Goal: Contribute content: Add original content to the website for others to see

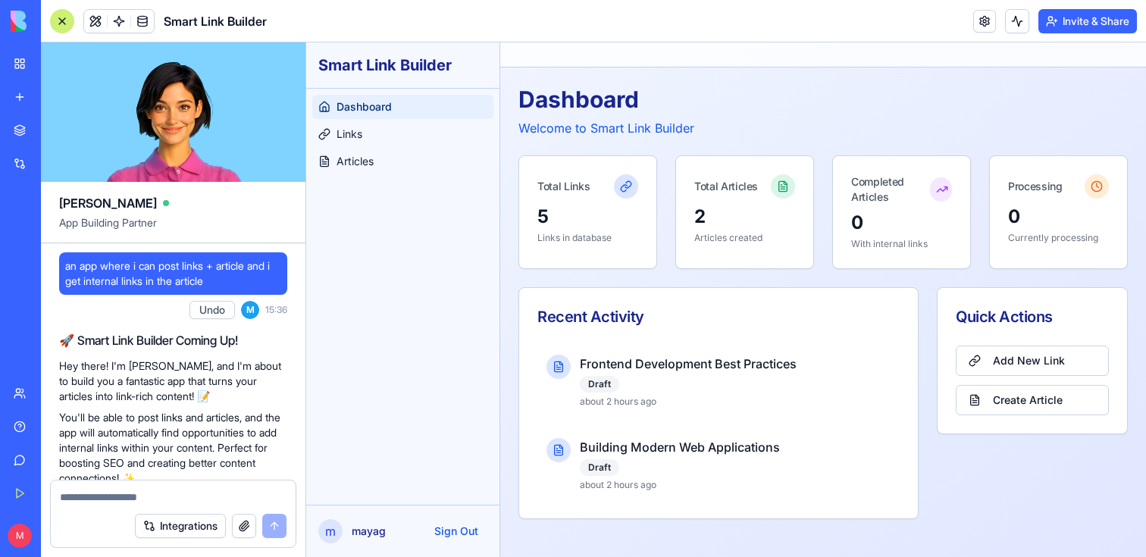
scroll to position [503, 0]
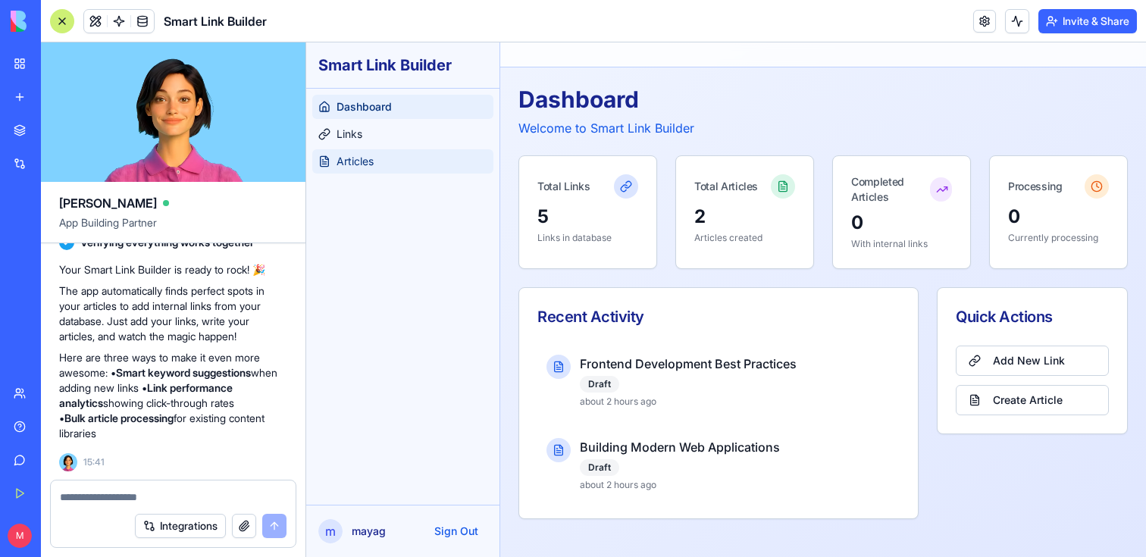
click at [413, 156] on link "Articles" at bounding box center [402, 161] width 181 height 24
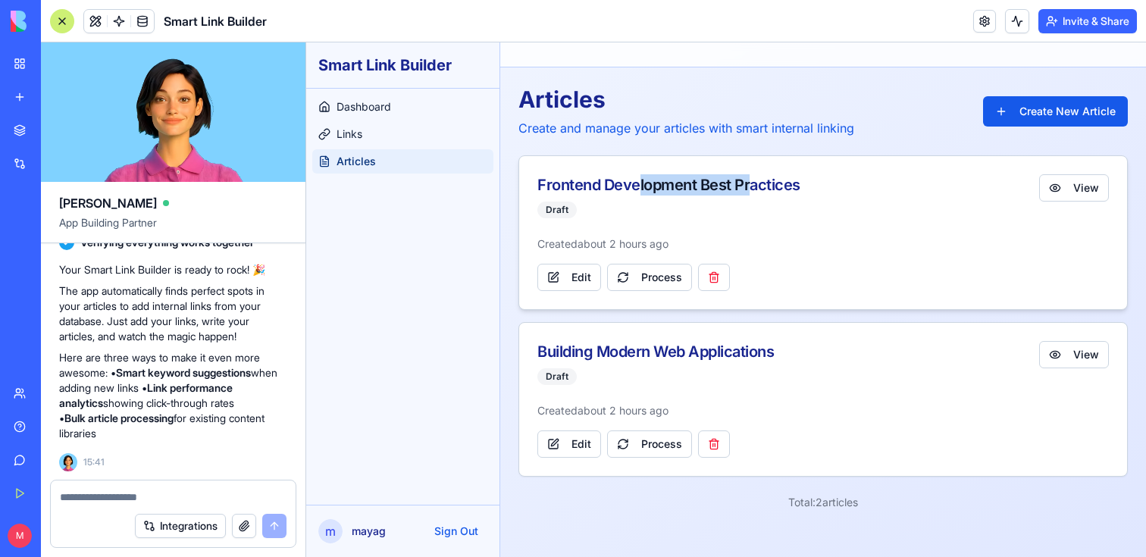
drag, startPoint x: 635, startPoint y: 179, endPoint x: 769, endPoint y: 179, distance: 134.2
click at [769, 179] on div "Frontend Development Best Practices" at bounding box center [782, 184] width 490 height 21
click at [622, 239] on span "Created about 2 hours ago" at bounding box center [602, 244] width 131 height 15
click at [546, 215] on div "Draft" at bounding box center [556, 210] width 39 height 17
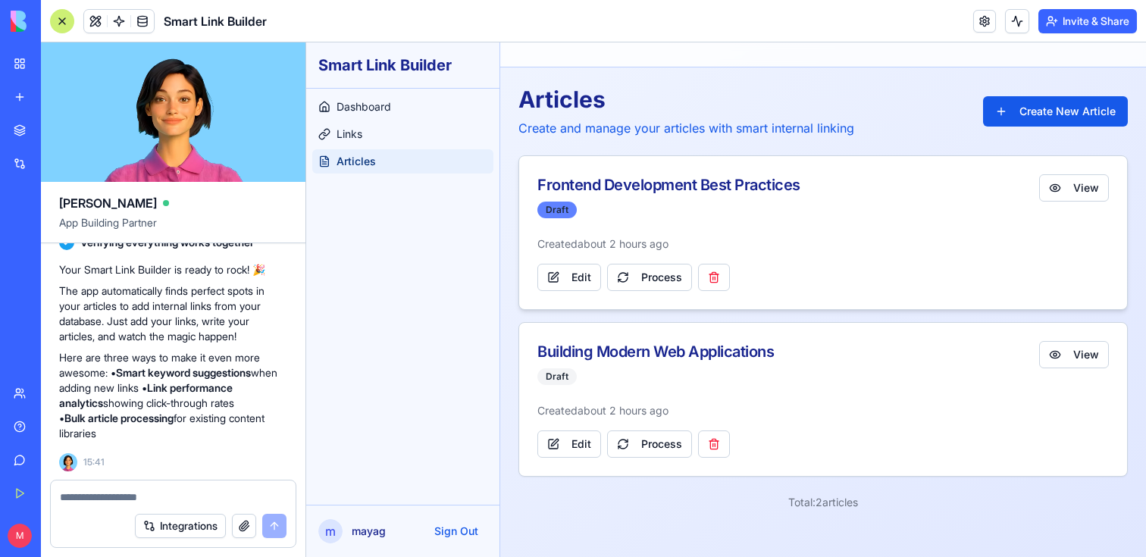
click at [549, 212] on div "Draft" at bounding box center [556, 210] width 39 height 17
click at [595, 250] on span "Created about 2 hours ago" at bounding box center [602, 244] width 131 height 15
click at [373, 121] on ul "Dashboard Links Articles" at bounding box center [402, 134] width 181 height 79
click at [371, 128] on link "Links" at bounding box center [402, 134] width 181 height 24
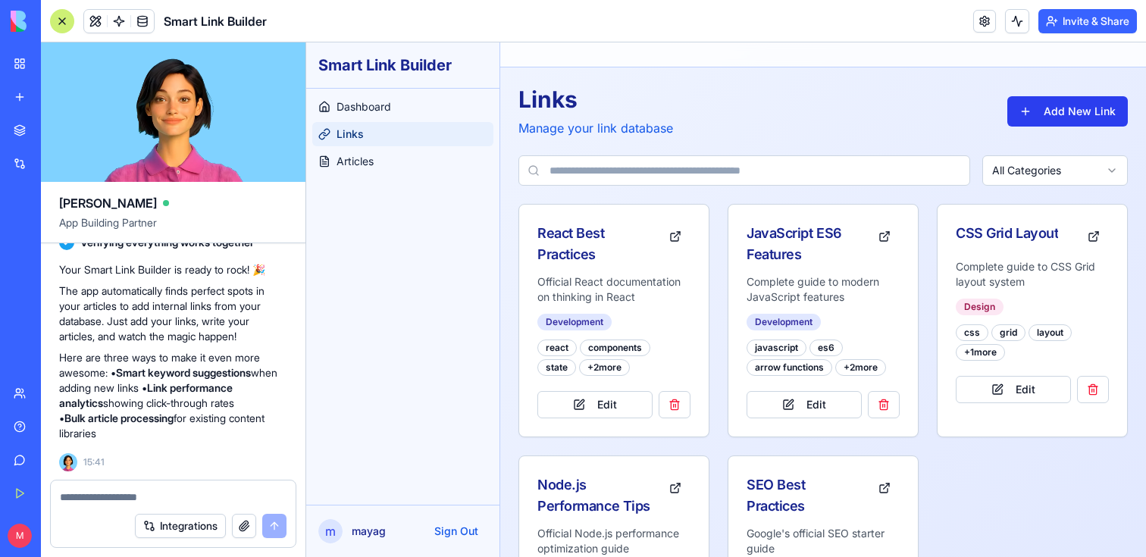
click at [1075, 101] on button "Add New Link" at bounding box center [1067, 111] width 121 height 30
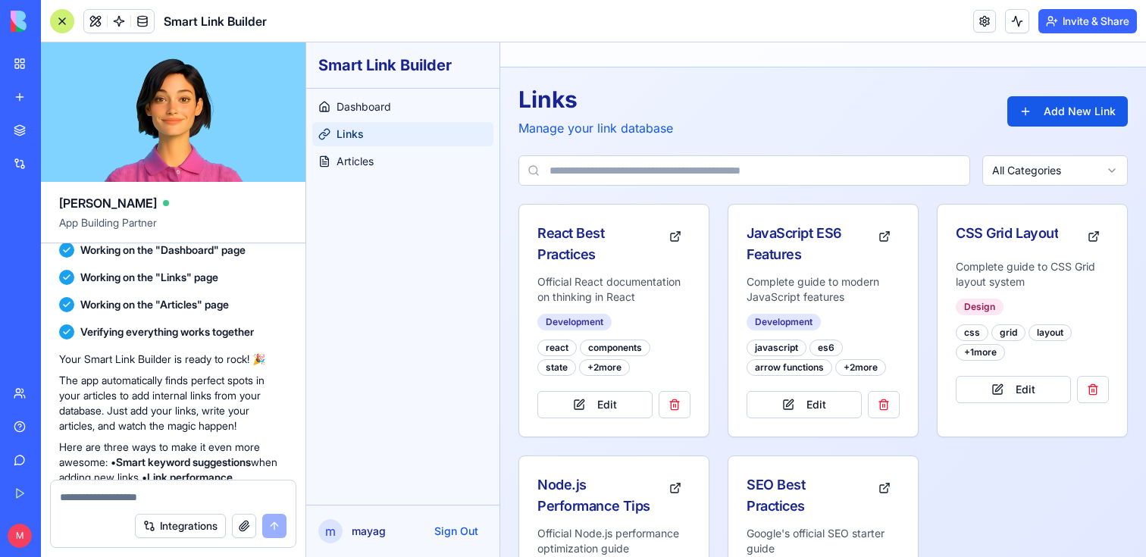
scroll to position [503, 0]
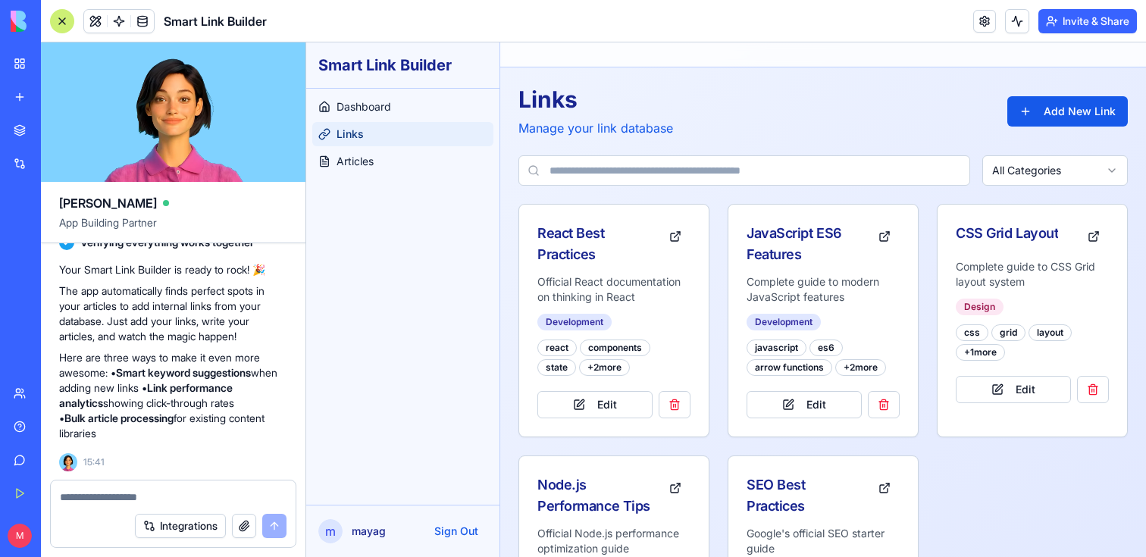
click at [121, 496] on textarea at bounding box center [173, 497] width 227 height 15
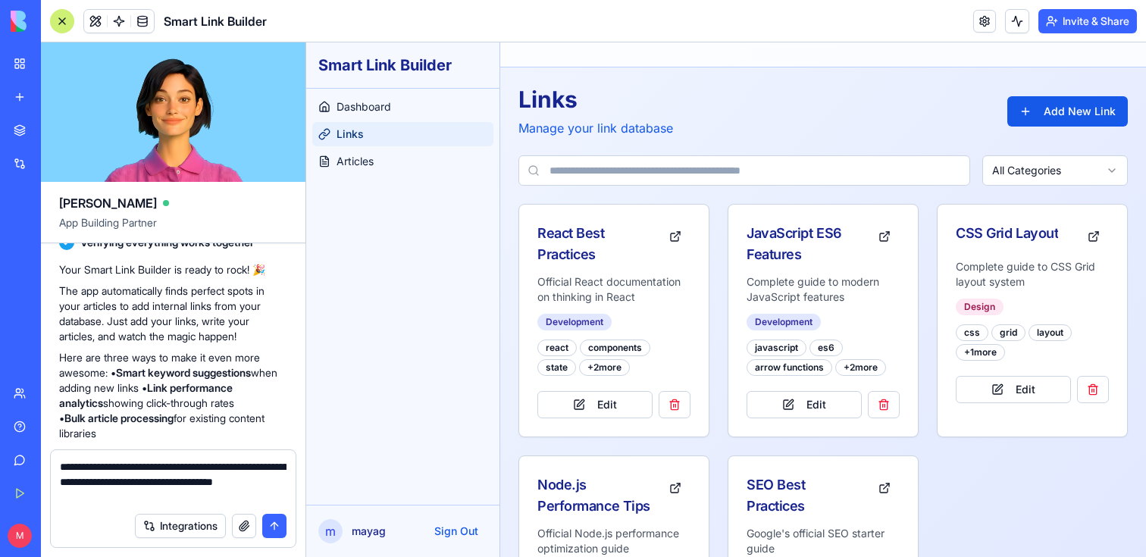
type textarea "**********"
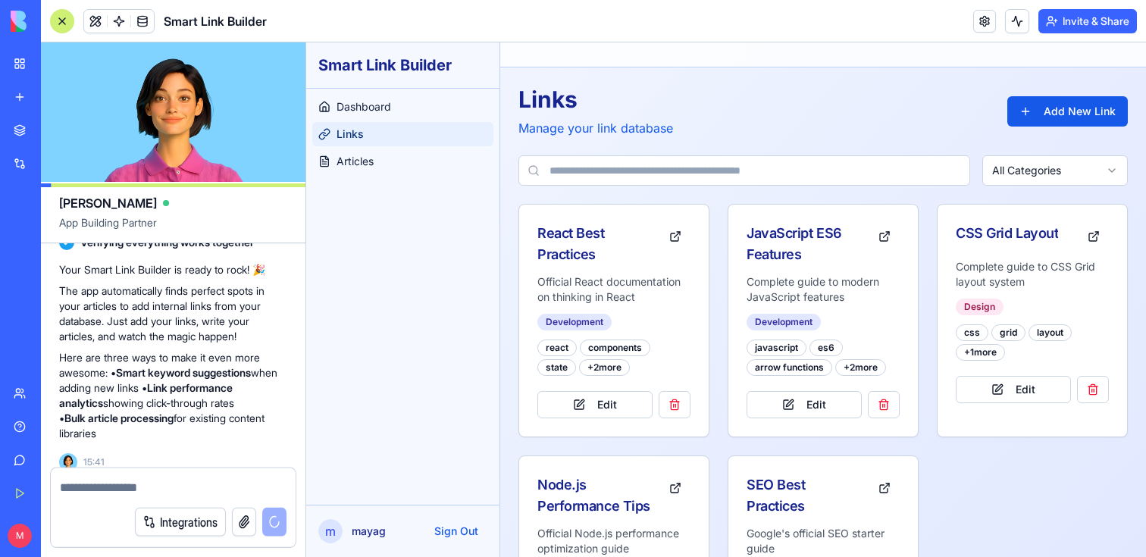
scroll to position [591, 0]
